Goal: Transaction & Acquisition: Purchase product/service

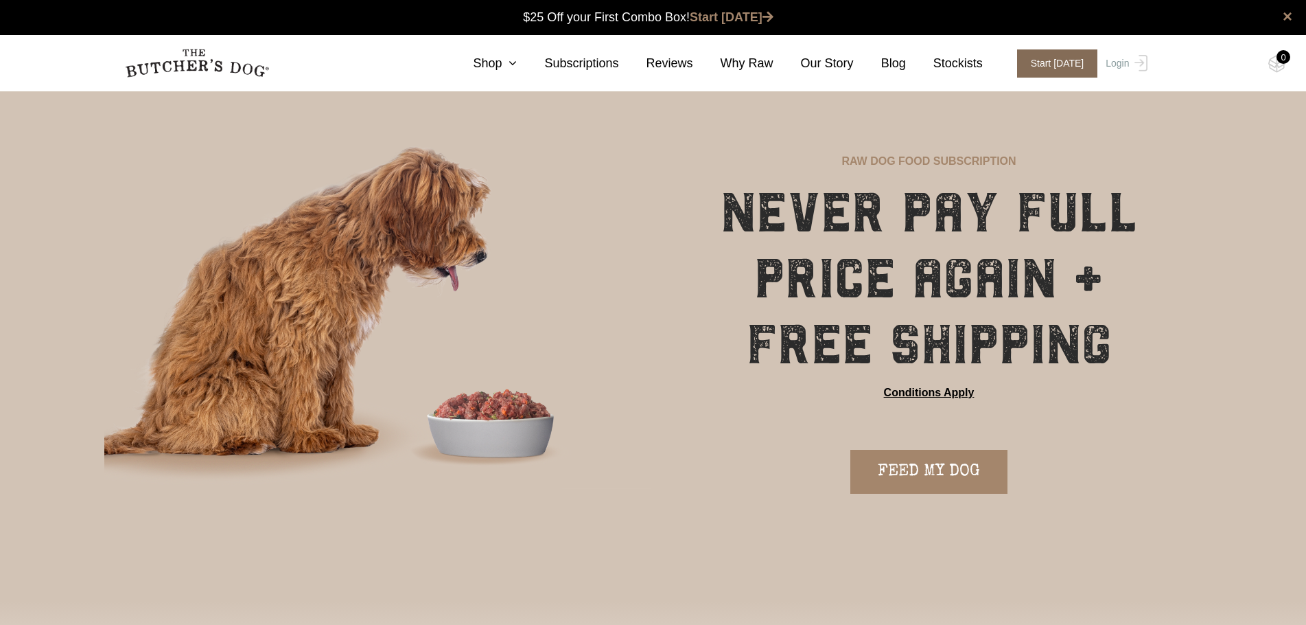
click at [1047, 62] on span "Start [DATE]" at bounding box center [1057, 63] width 81 height 28
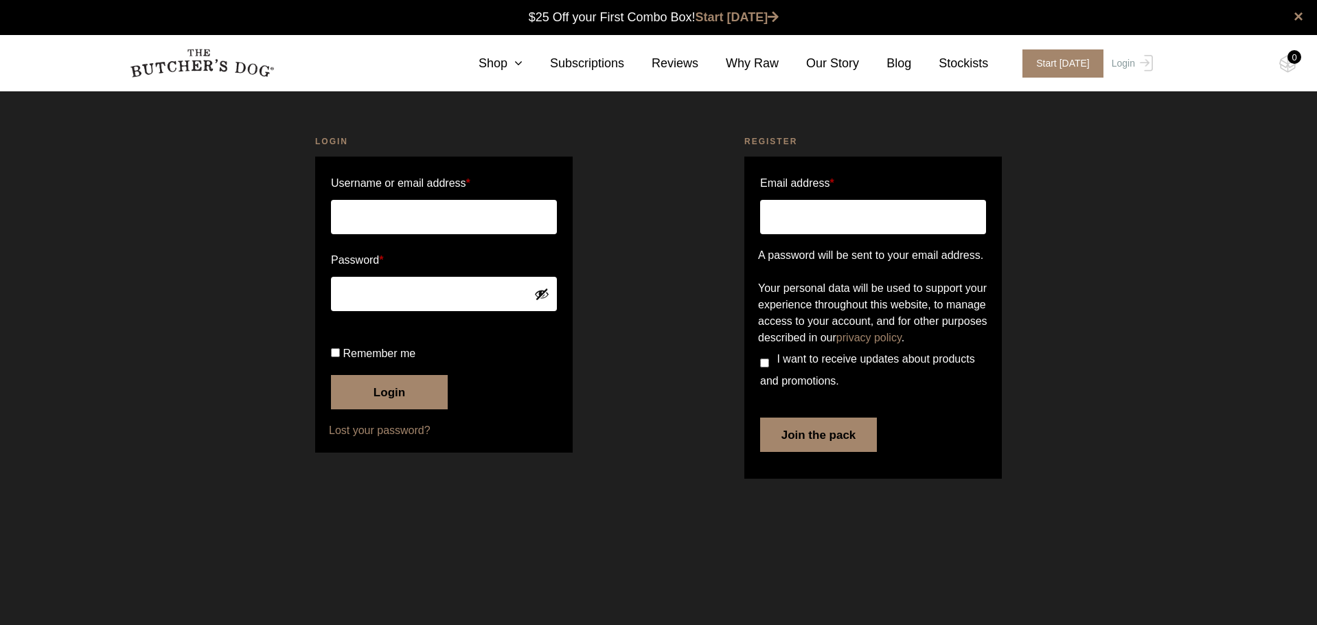
click at [465, 220] on input "Username or email address *" at bounding box center [444, 217] width 226 height 34
click at [859, 227] on input "Email address *" at bounding box center [873, 217] width 226 height 34
click at [855, 220] on input "Email address *" at bounding box center [873, 217] width 226 height 34
click at [619, 54] on link "Subscriptions" at bounding box center [573, 63] width 102 height 19
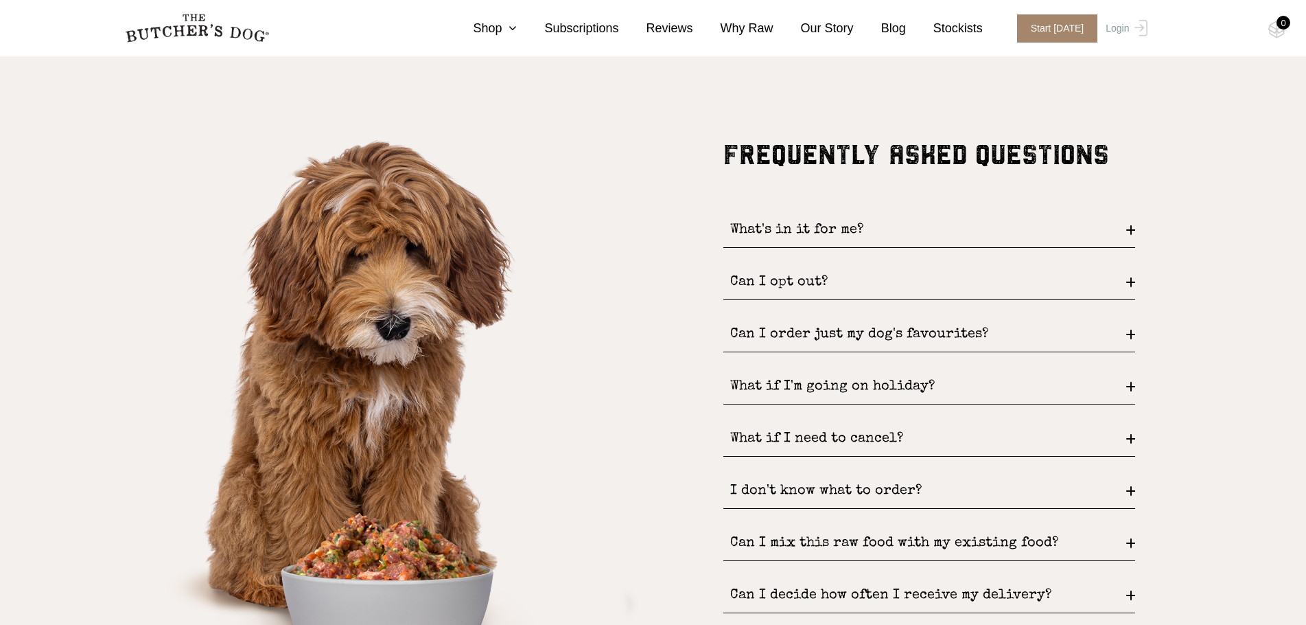
scroll to position [1853, 0]
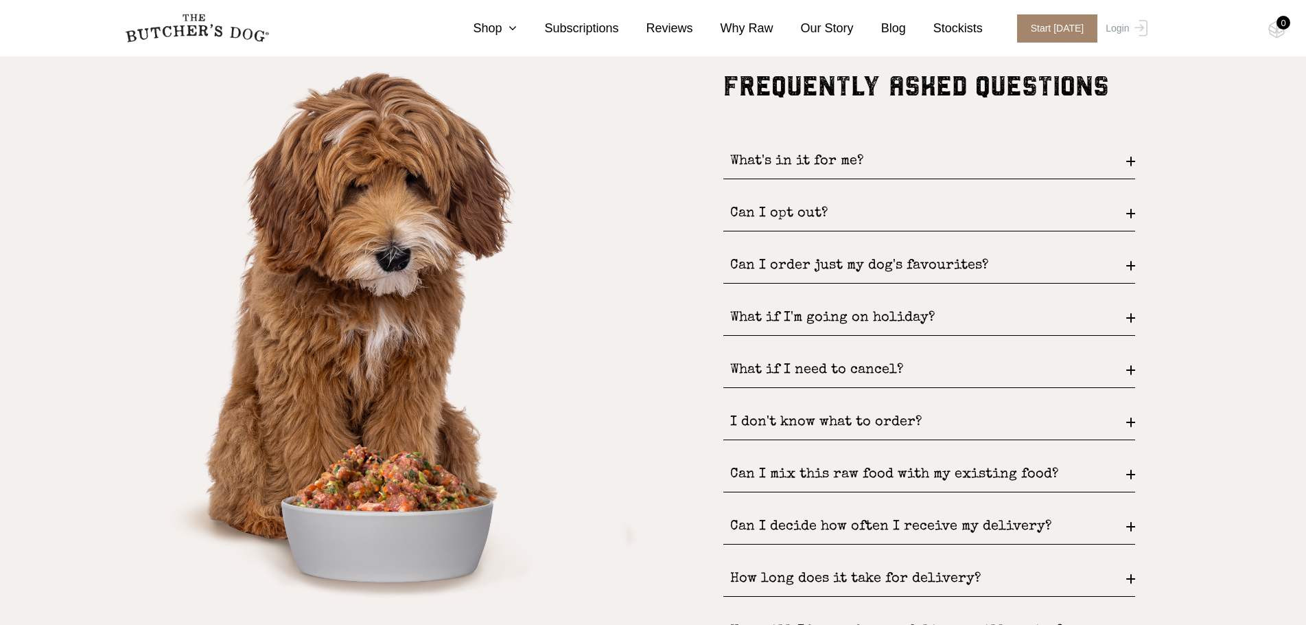
click at [871, 157] on div "What's in it for me?" at bounding box center [930, 161] width 412 height 35
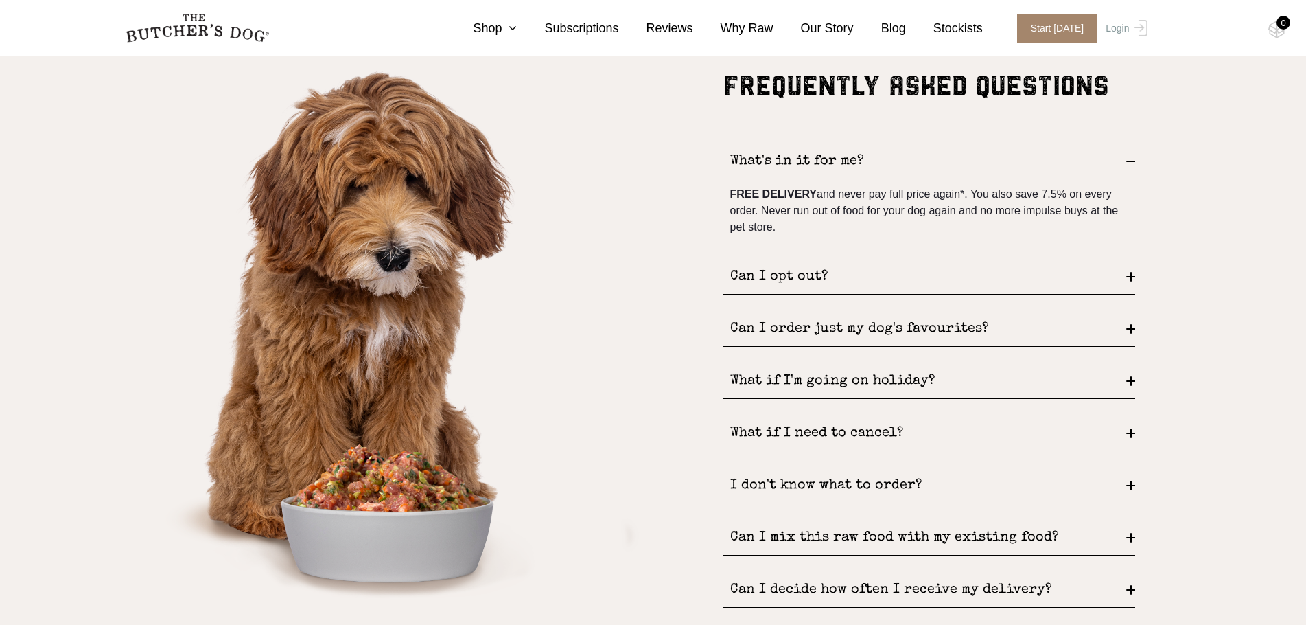
click at [871, 157] on div "What's in it for me?" at bounding box center [930, 161] width 412 height 35
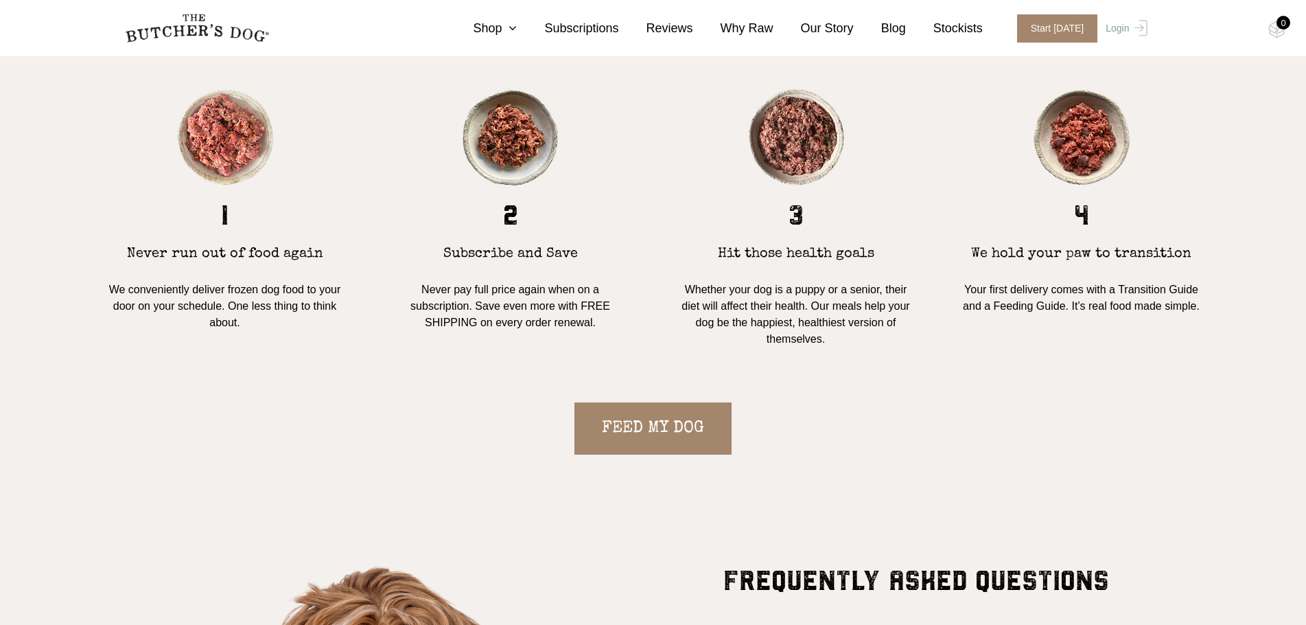
scroll to position [1510, 0]
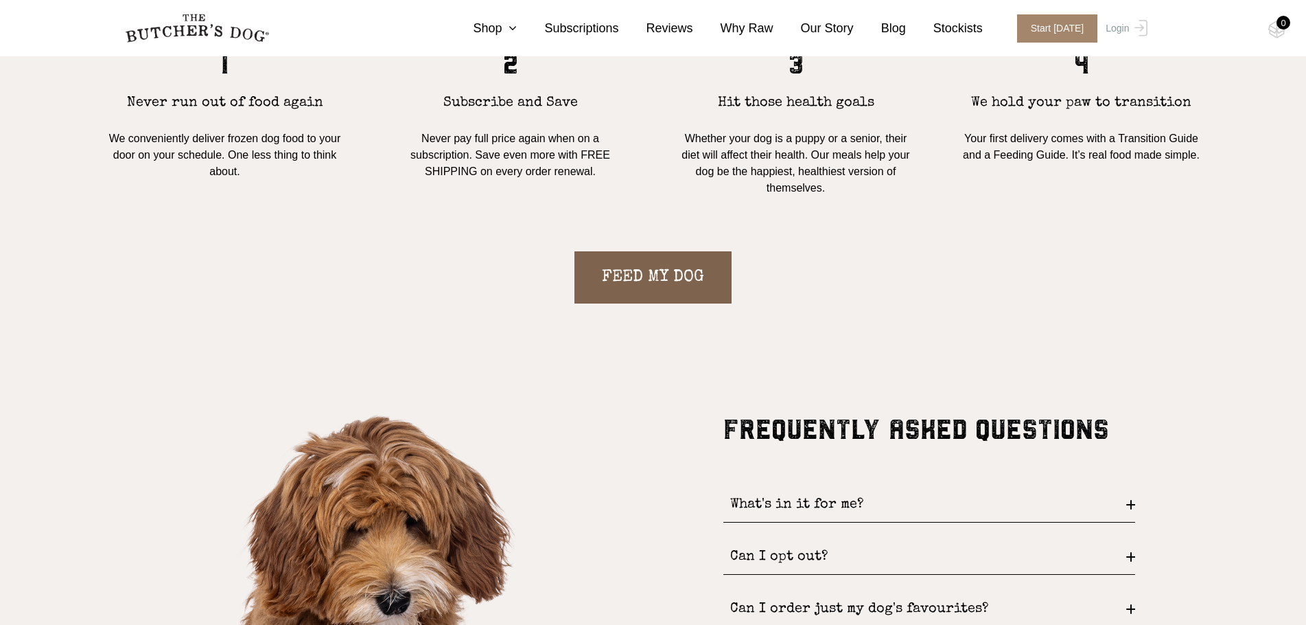
click at [669, 272] on link "FEED MY DOG" at bounding box center [653, 277] width 157 height 52
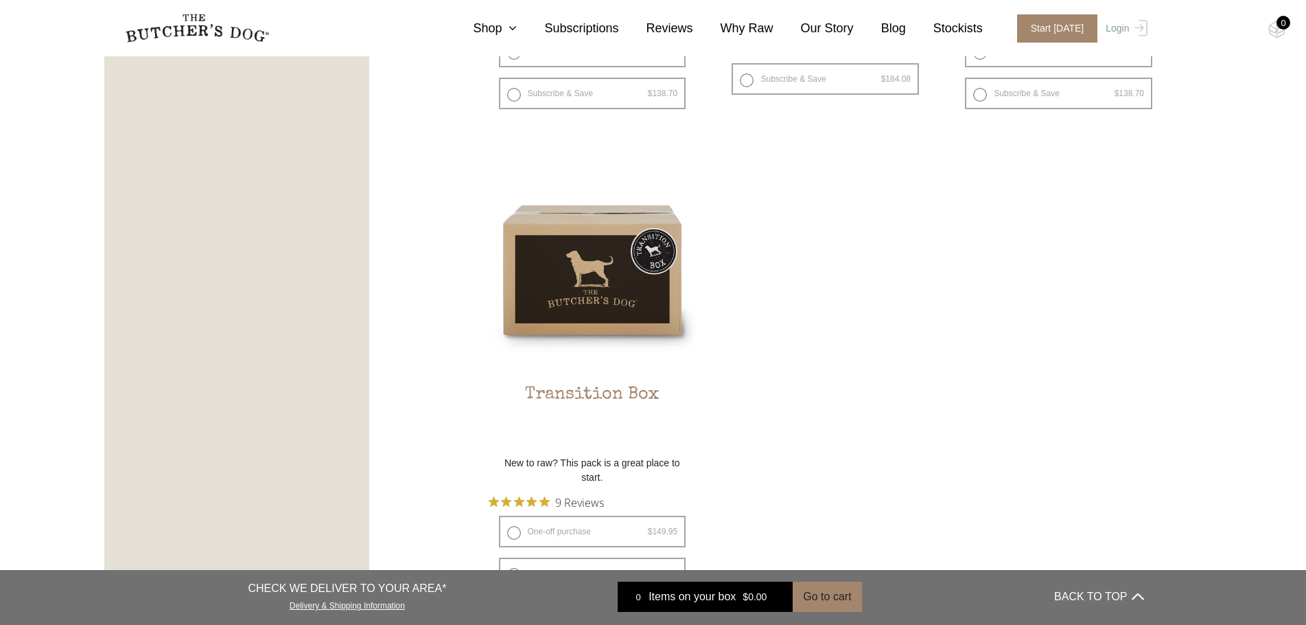
scroll to position [1304, 0]
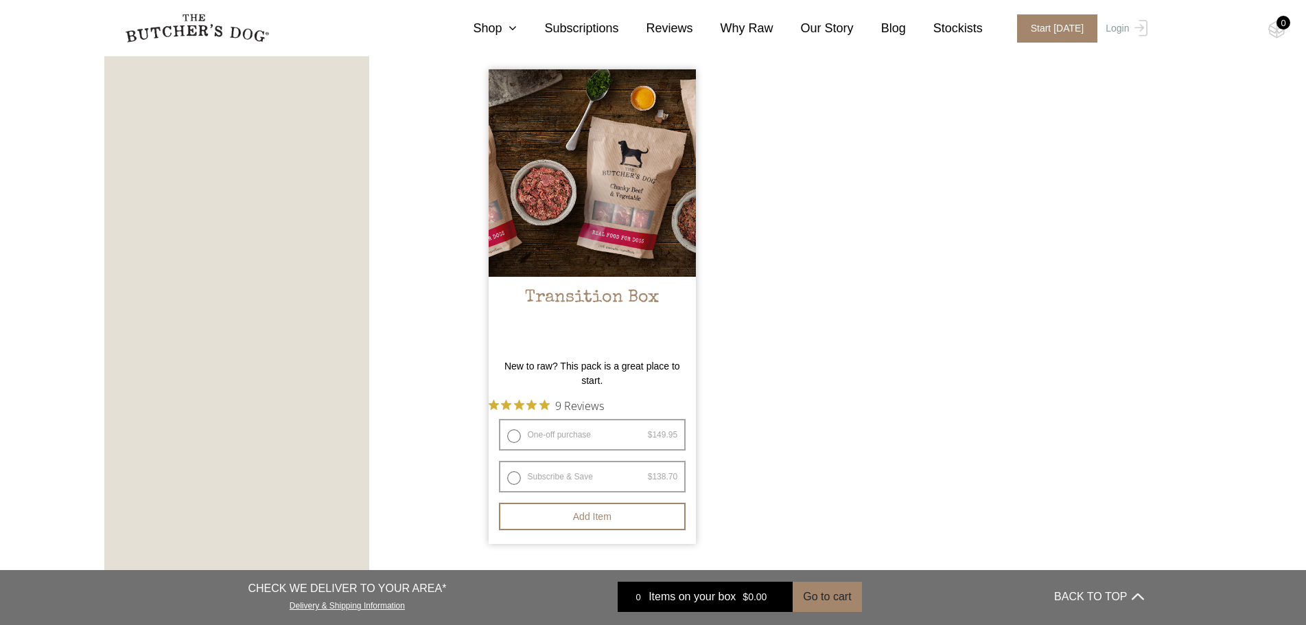
click at [627, 213] on img at bounding box center [593, 173] width 208 height 208
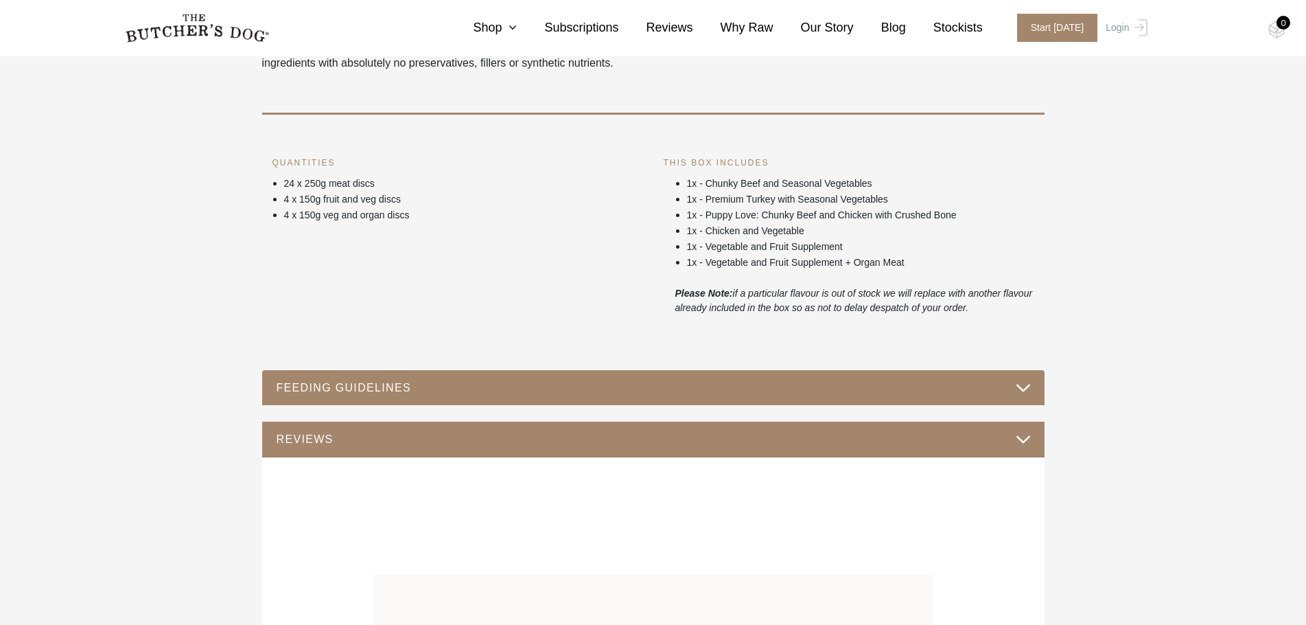
scroll to position [618, 0]
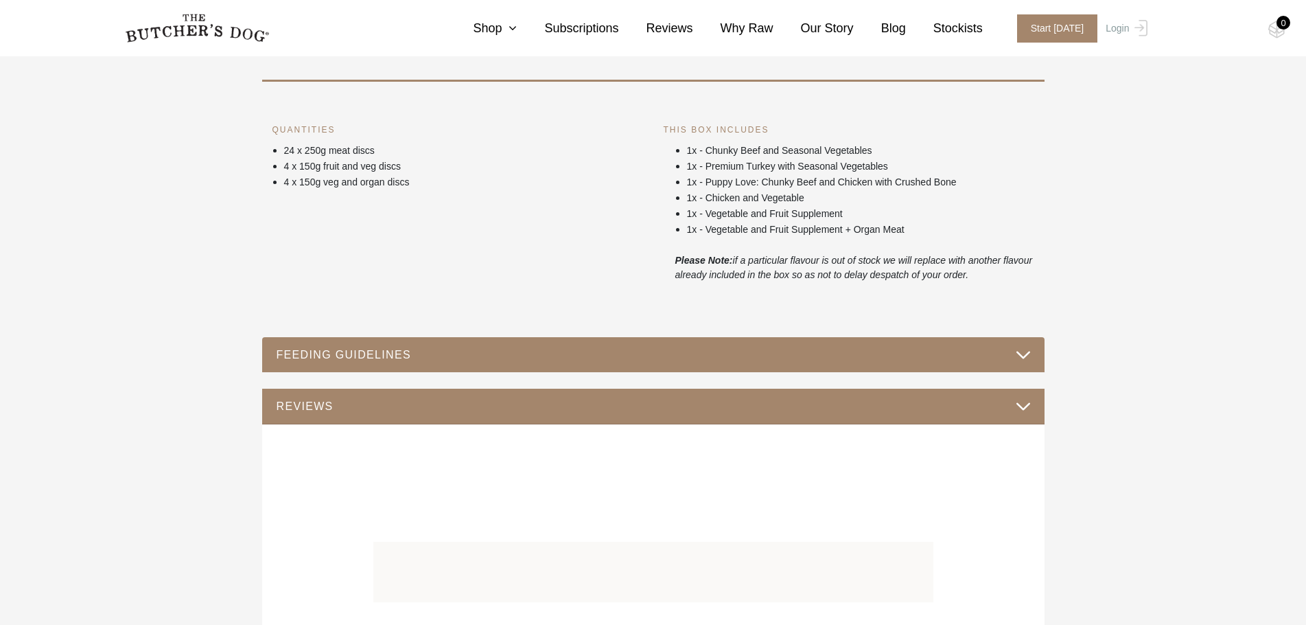
click at [1026, 351] on button "FEEDING GUIDELINES" at bounding box center [653, 354] width 755 height 19
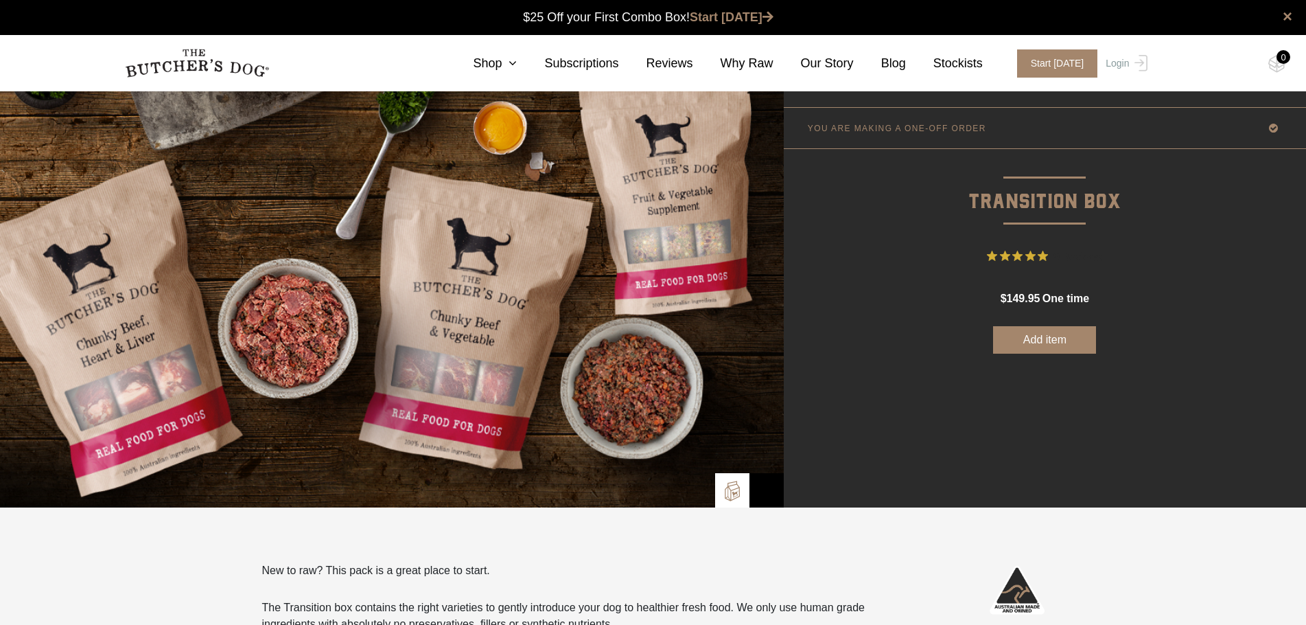
scroll to position [0, 0]
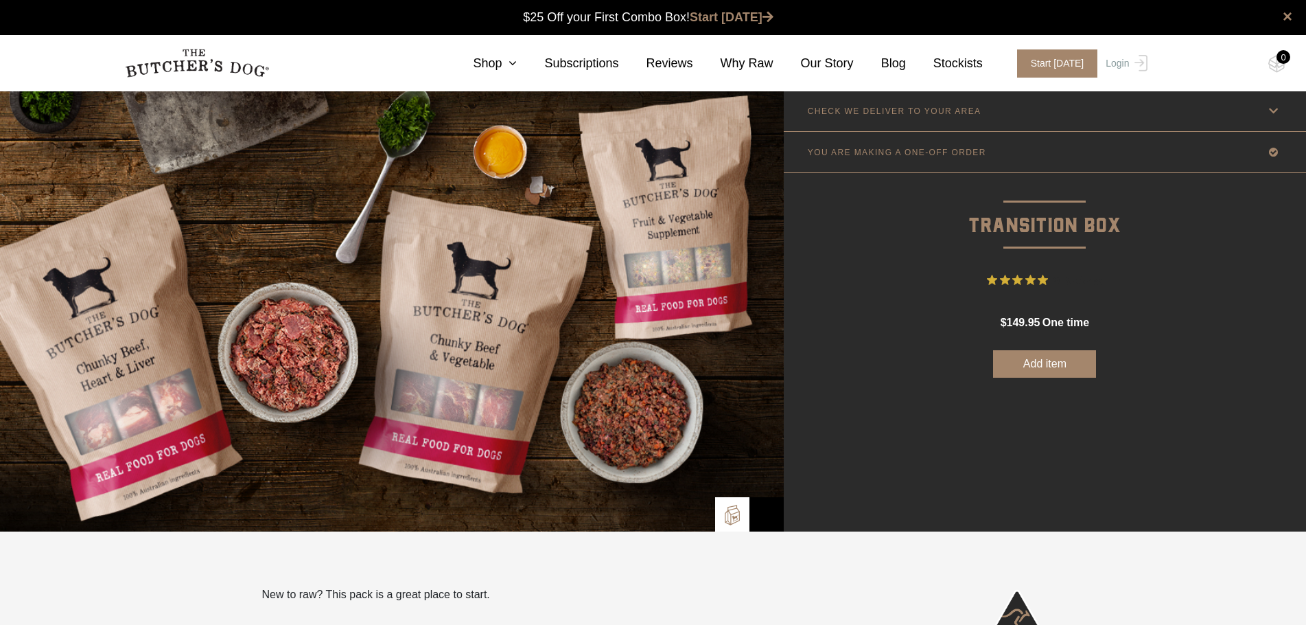
click at [1035, 359] on button "Add item" at bounding box center [1044, 363] width 103 height 27
click at [1276, 56] on img at bounding box center [1277, 64] width 17 height 18
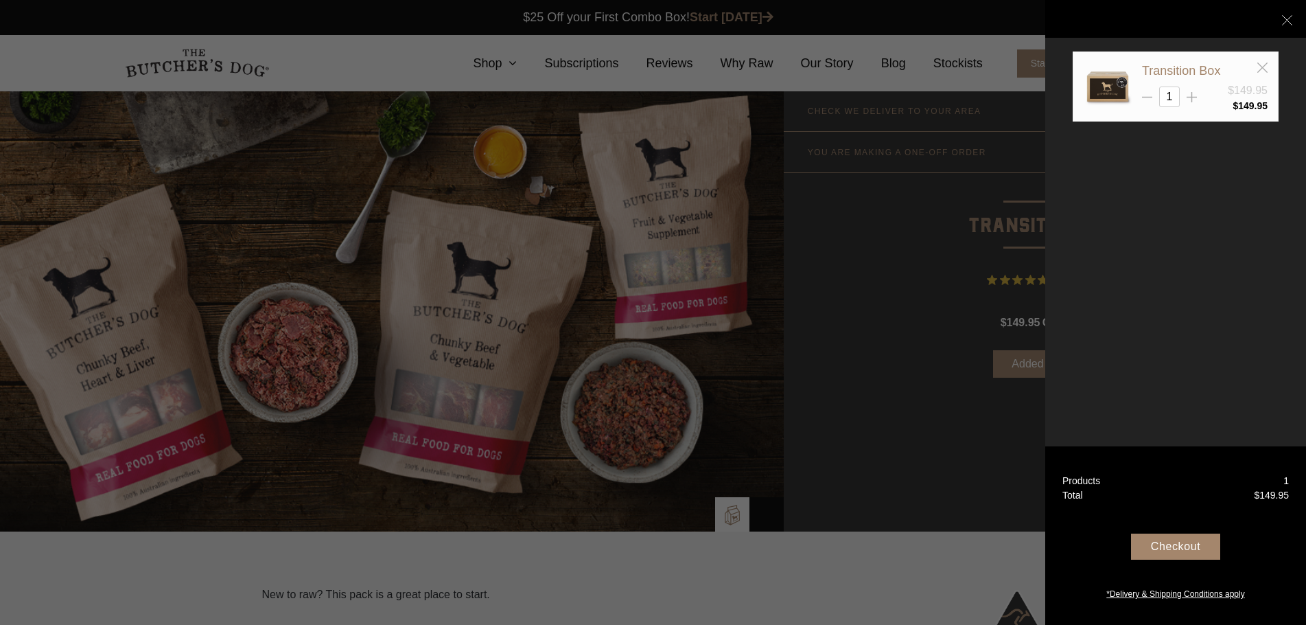
click at [1206, 535] on div "Checkout" at bounding box center [1175, 546] width 89 height 26
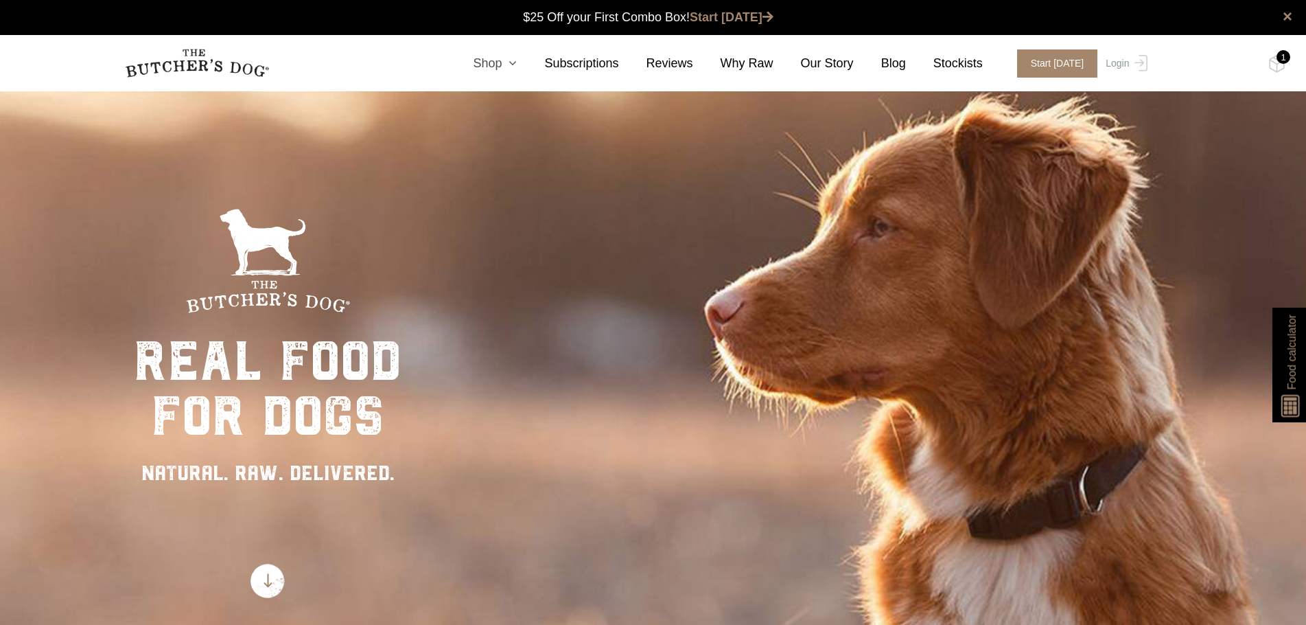
click at [513, 66] on link "Shop" at bounding box center [481, 63] width 71 height 19
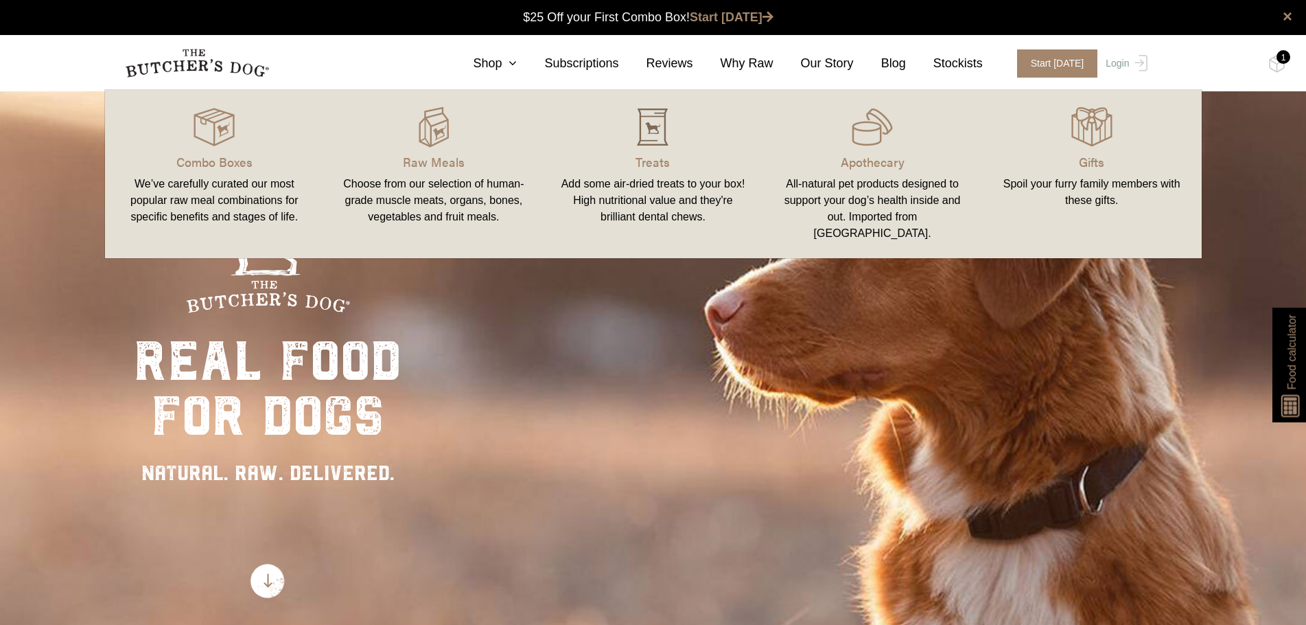
click at [662, 142] on img at bounding box center [652, 126] width 41 height 41
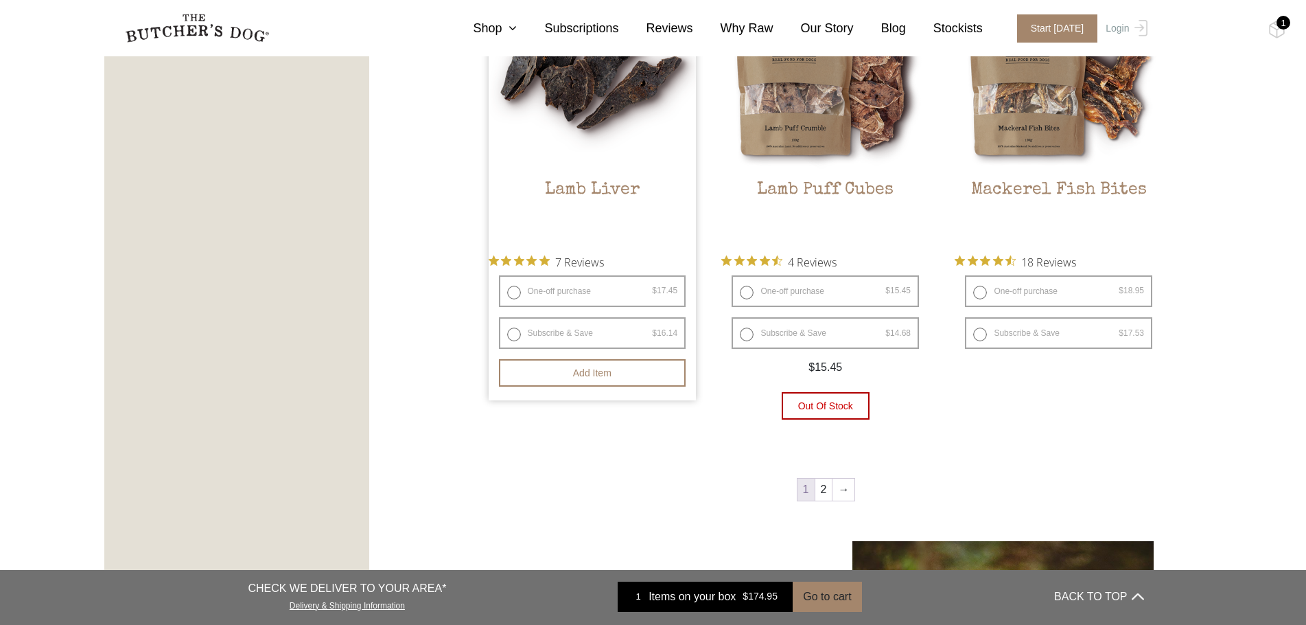
scroll to position [2128, 0]
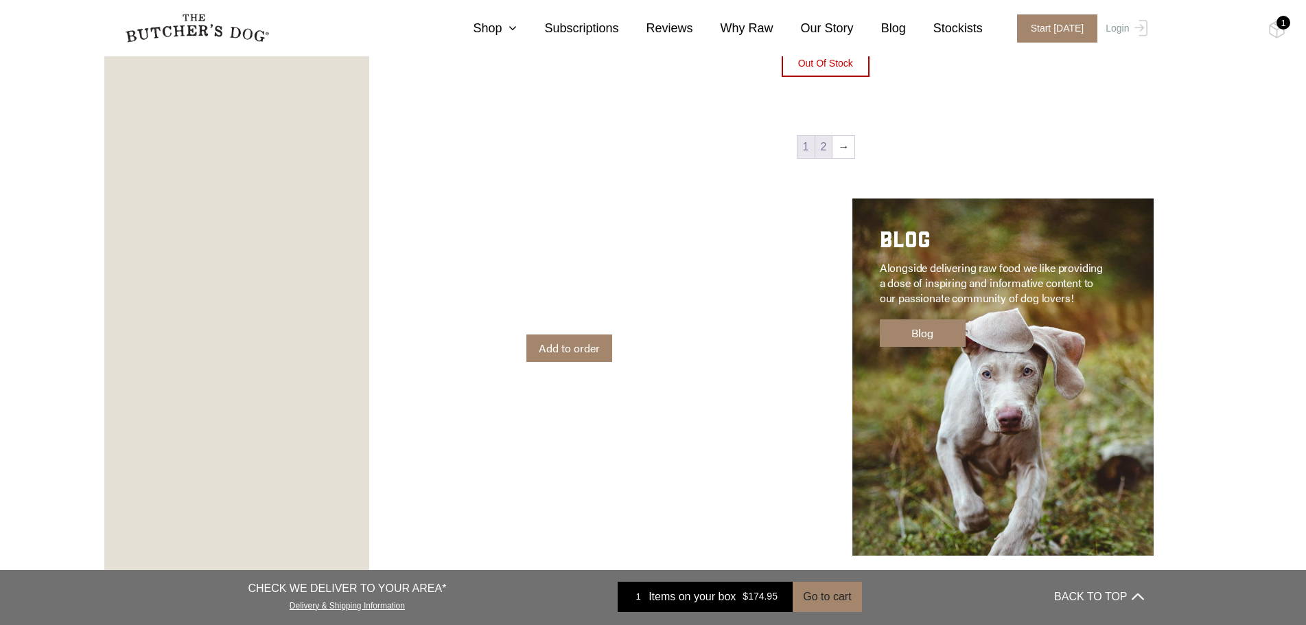
click at [820, 147] on link "2" at bounding box center [824, 147] width 17 height 22
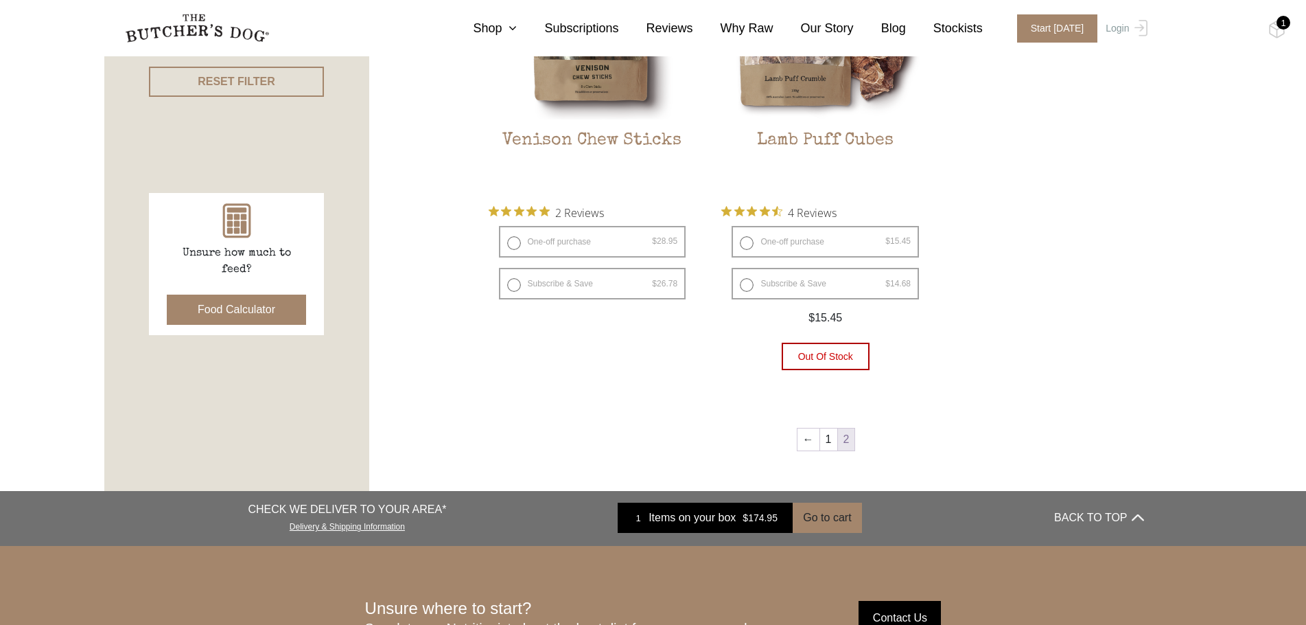
scroll to position [653, 0]
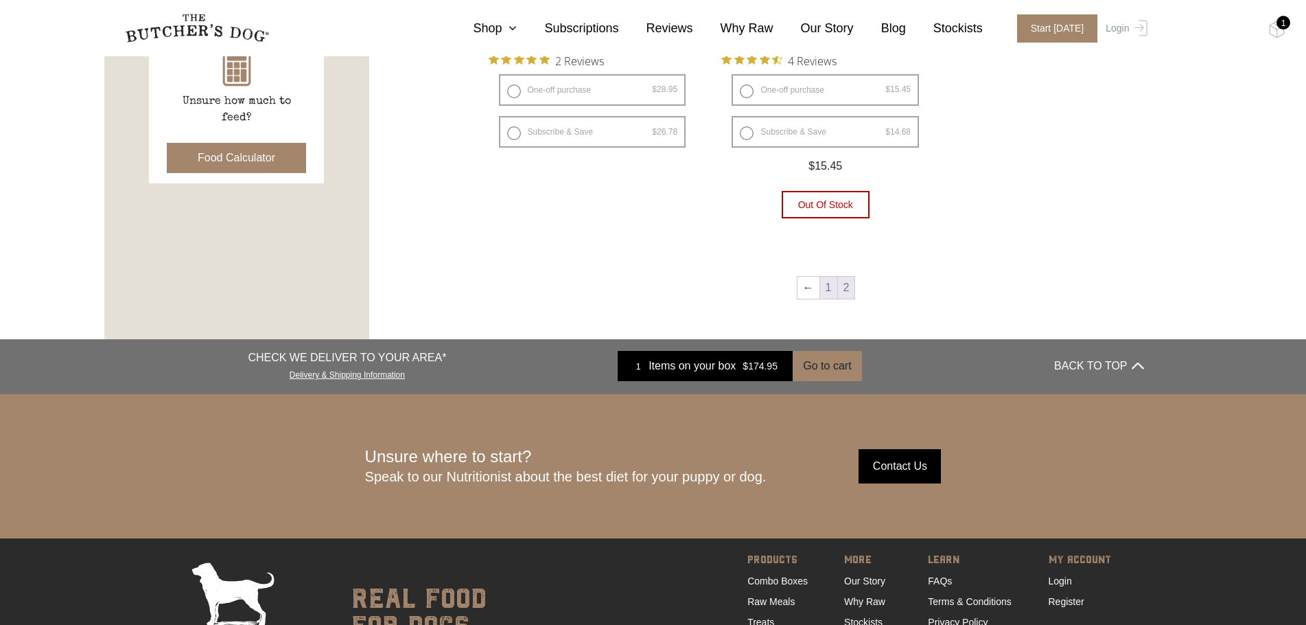
click at [830, 284] on link "1" at bounding box center [828, 288] width 17 height 22
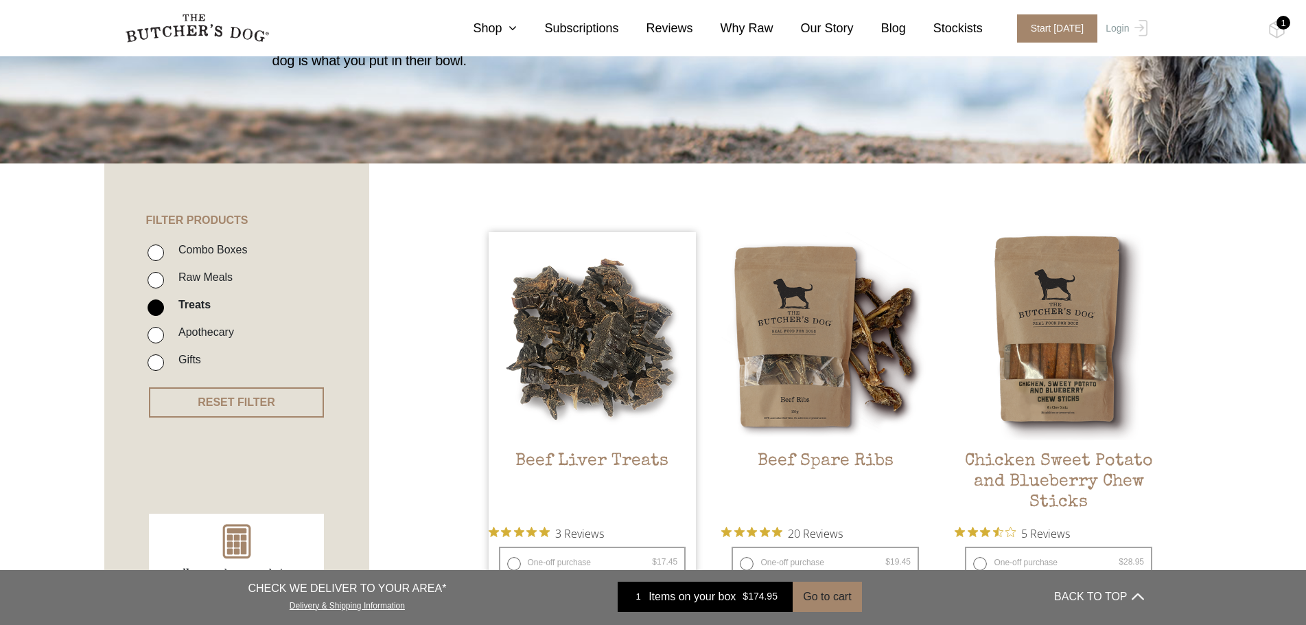
scroll to position [379, 0]
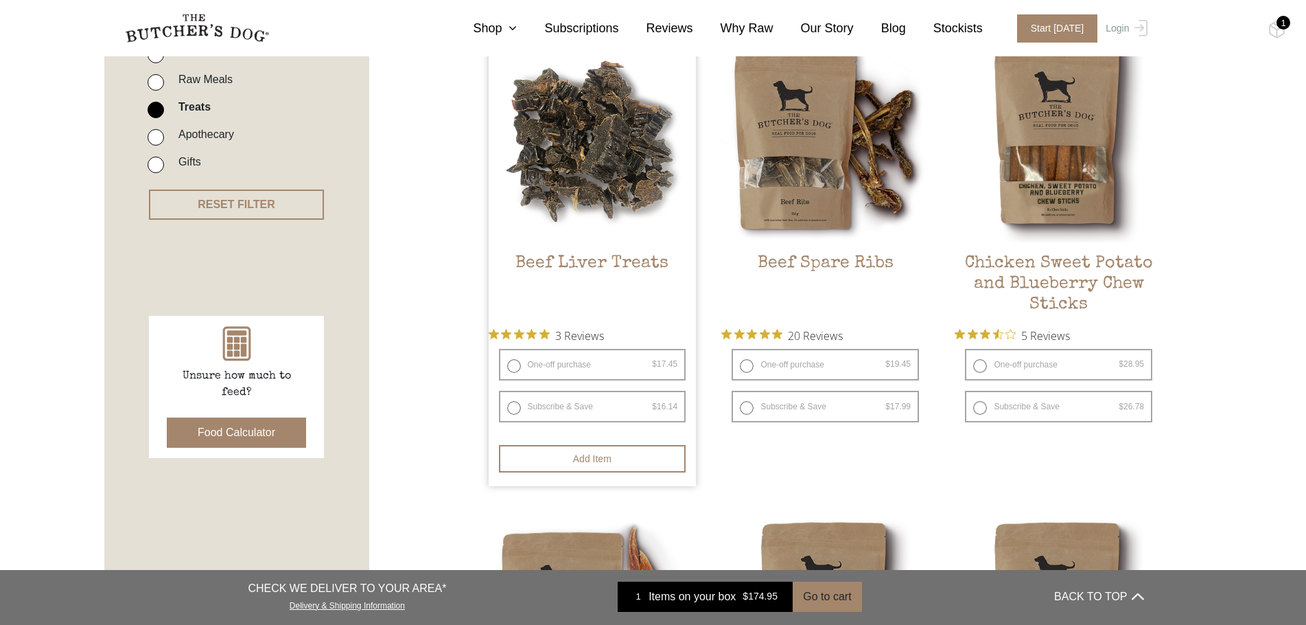
click at [513, 371] on label "One-off purchase $ 17.45 — or subscribe and save 7.5%" at bounding box center [592, 365] width 187 height 32
radio input "true"
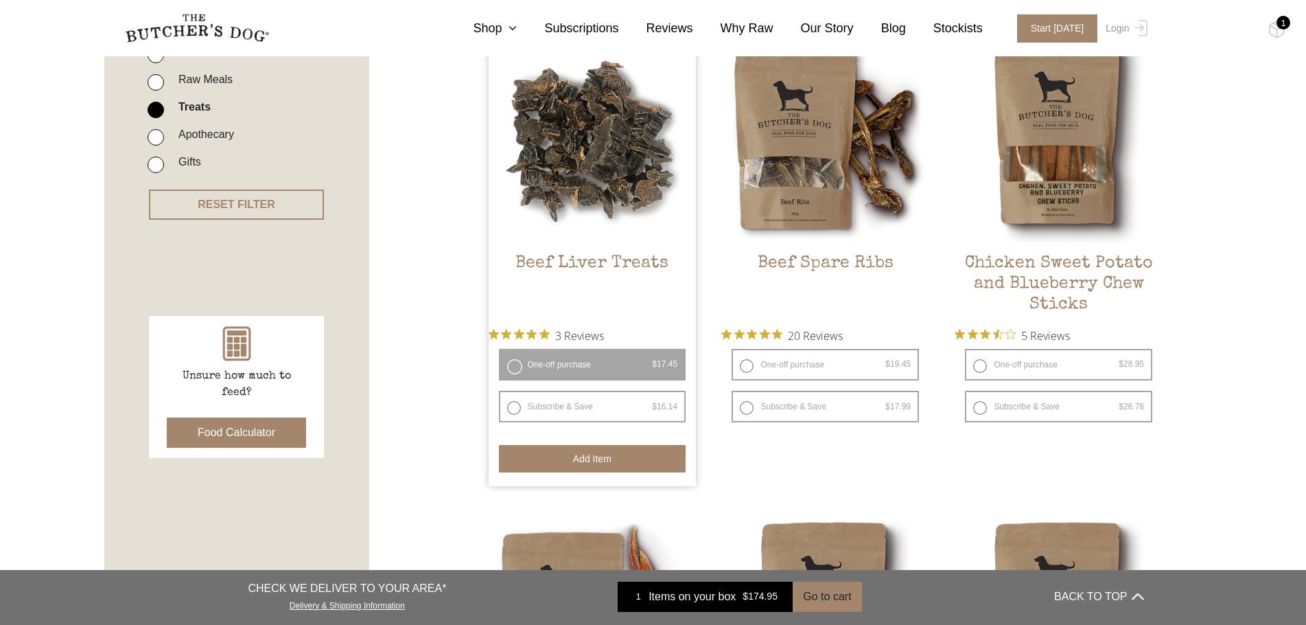
click at [618, 459] on button "Add item" at bounding box center [592, 458] width 187 height 27
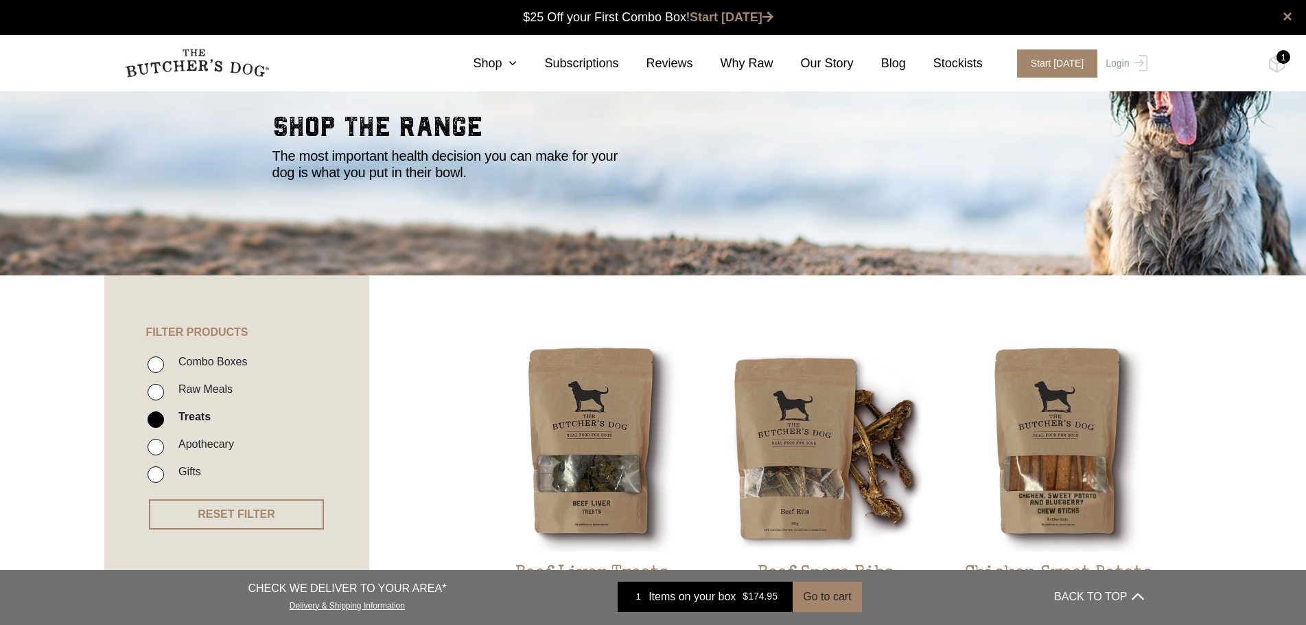
scroll to position [0, 0]
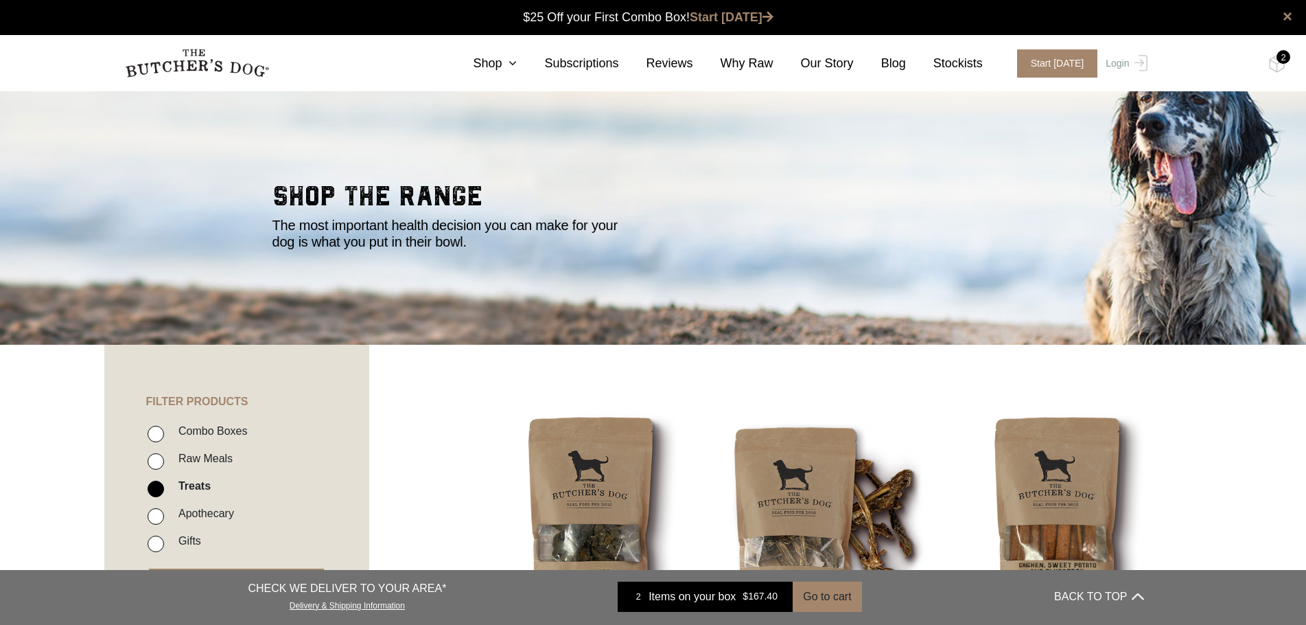
click at [1284, 62] on div "2" at bounding box center [1284, 57] width 14 height 14
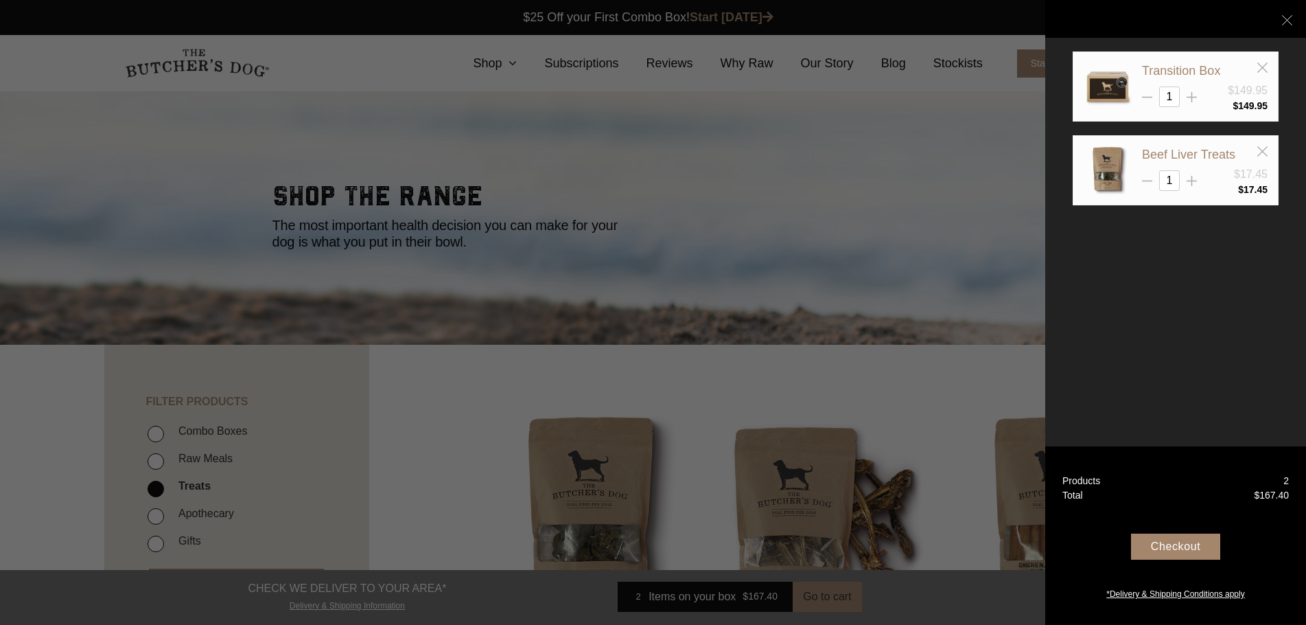
click at [490, 65] on div at bounding box center [653, 312] width 1306 height 625
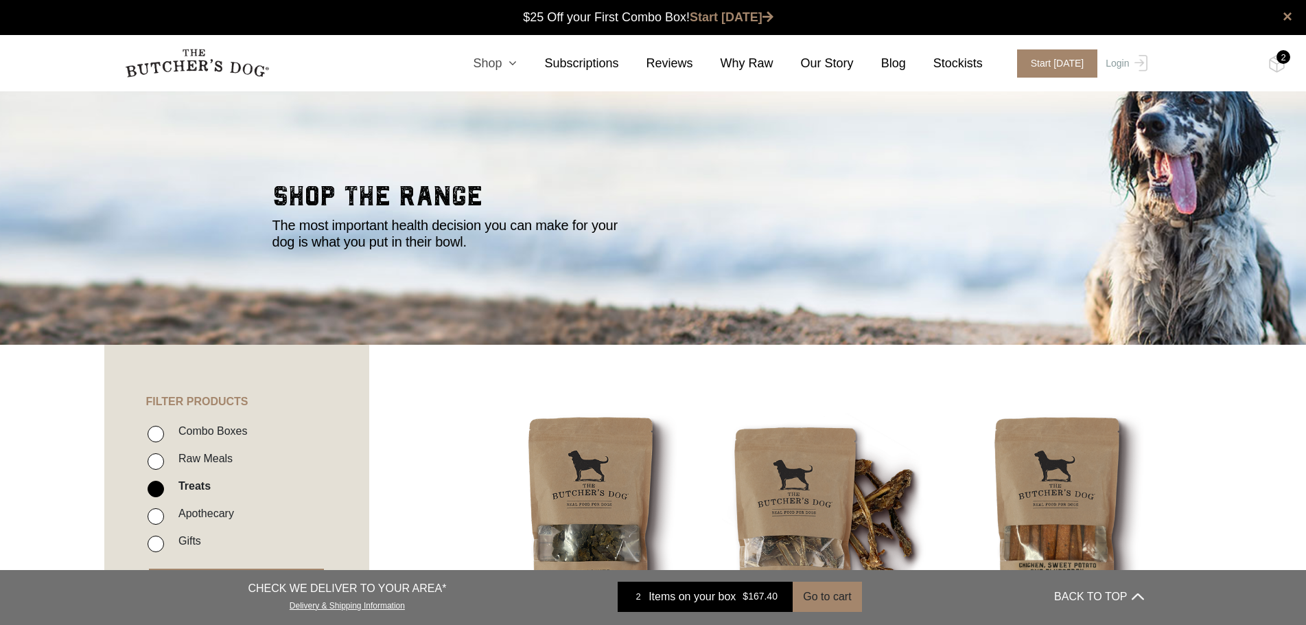
click at [517, 63] on icon at bounding box center [509, 63] width 15 height 12
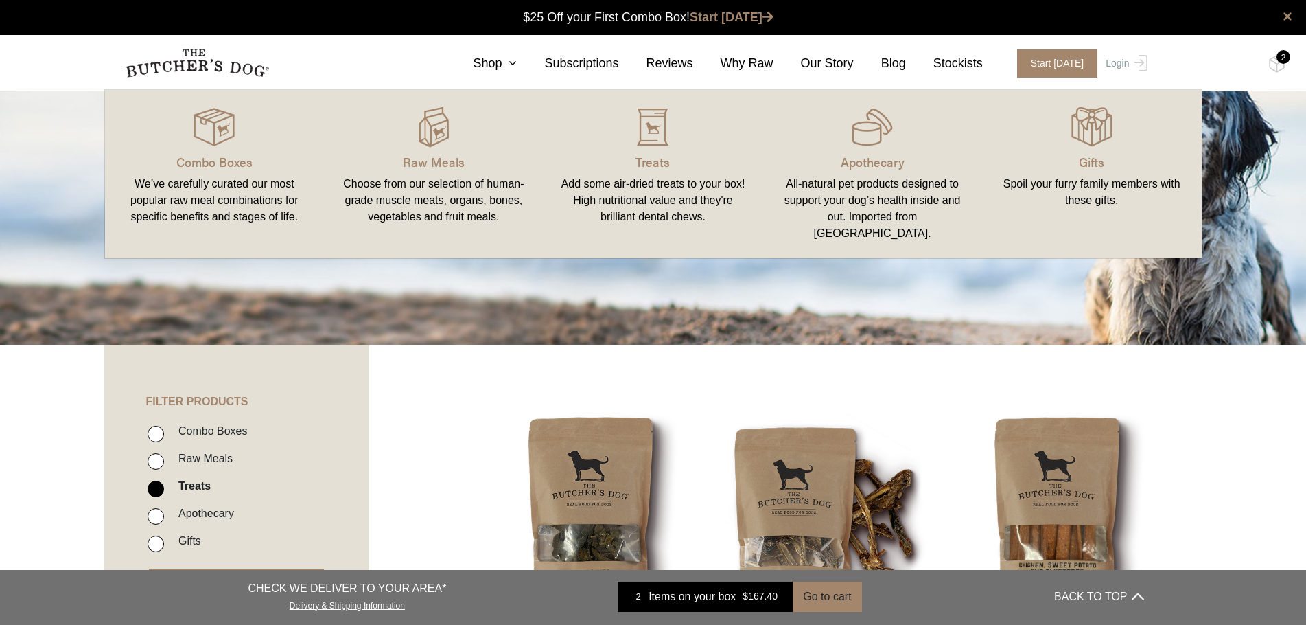
click at [1285, 56] on div "2" at bounding box center [1284, 57] width 14 height 14
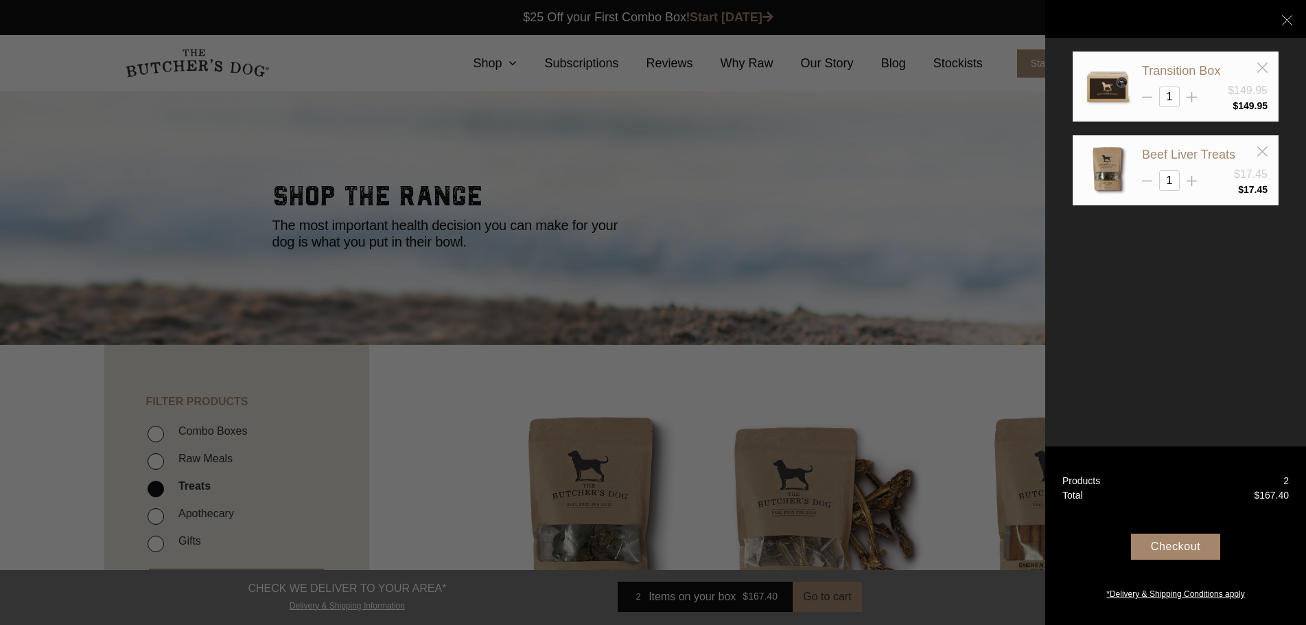
click at [1178, 546] on div "Checkout" at bounding box center [1175, 546] width 89 height 26
